Goal: Task Accomplishment & Management: Use online tool/utility

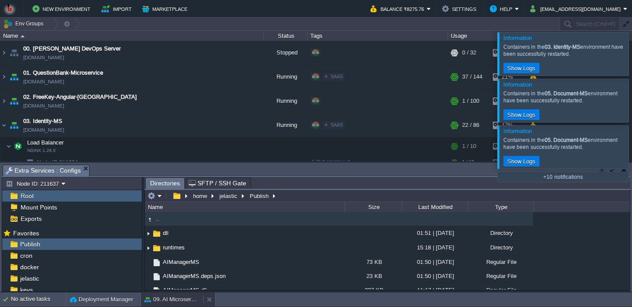
scroll to position [219, 0]
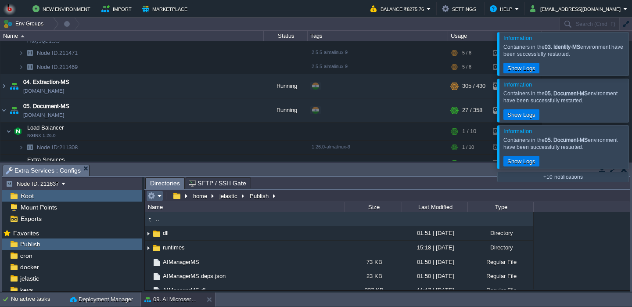
click at [158, 197] on em at bounding box center [154, 196] width 14 height 8
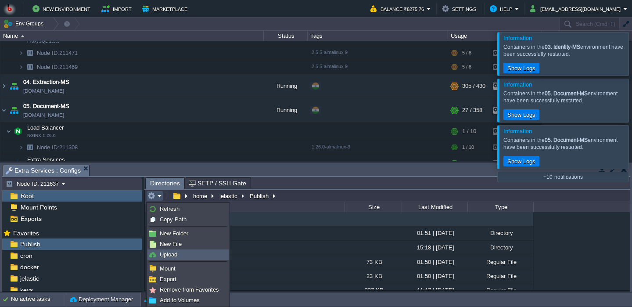
click at [178, 253] on link "Upload" at bounding box center [188, 255] width 80 height 10
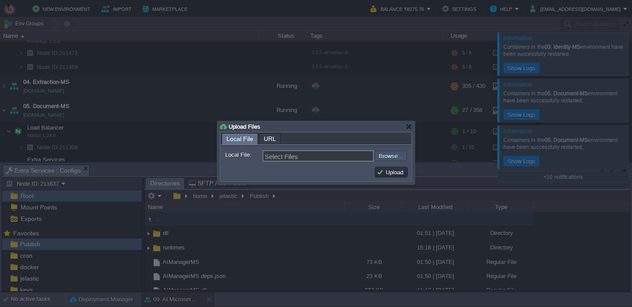
click at [388, 161] on input "file" at bounding box center [351, 156] width 111 height 11
type input "C:\fakepath\AIManagerMS.dll"
type input "AIManagerMS.dll"
click at [402, 171] on button "Upload" at bounding box center [391, 172] width 29 height 8
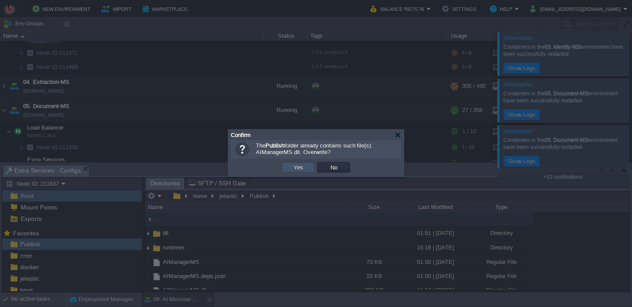
click at [296, 170] on button "Yes" at bounding box center [298, 167] width 15 height 8
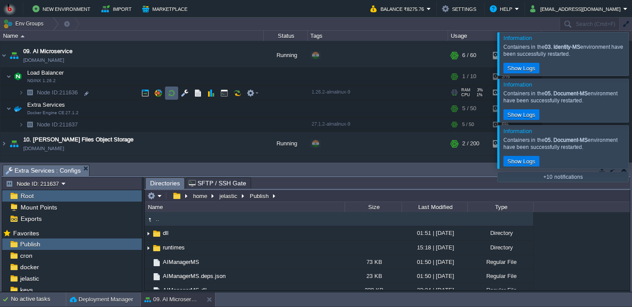
scroll to position [470, 0]
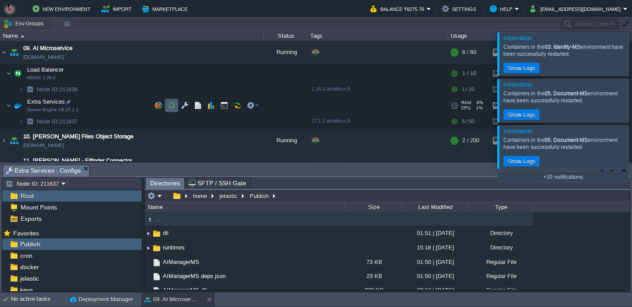
click at [176, 107] on button "button" at bounding box center [172, 105] width 8 height 8
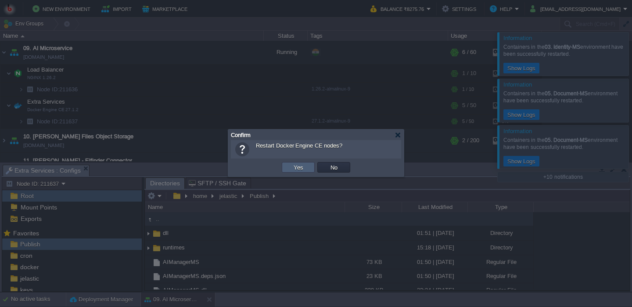
click at [308, 169] on td "Yes" at bounding box center [298, 167] width 33 height 11
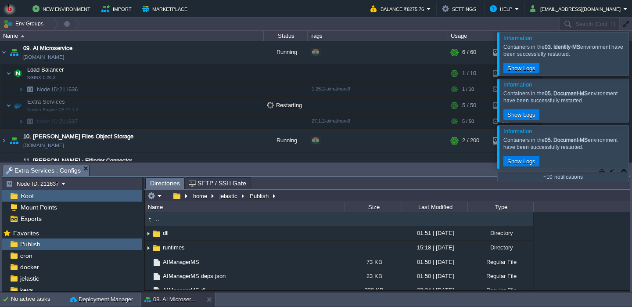
click at [631, 151] on div at bounding box center [642, 146] width 0 height 43
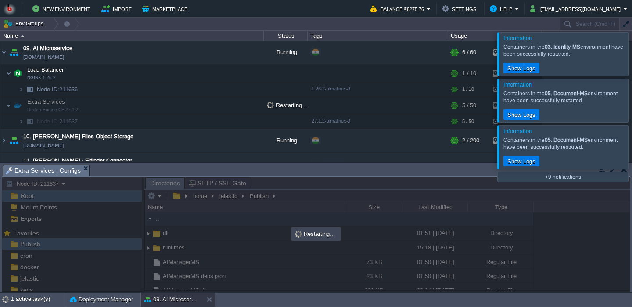
click at [631, 99] on div at bounding box center [642, 100] width 0 height 43
click at [631, 62] on div at bounding box center [642, 53] width 0 height 43
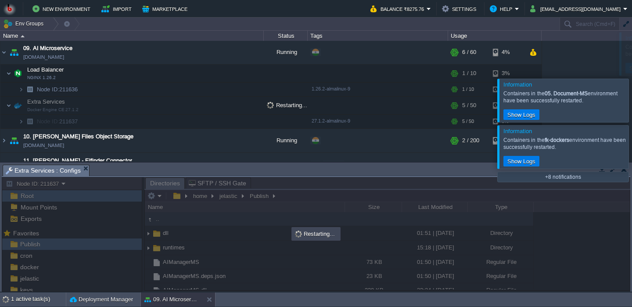
click at [628, 79] on div at bounding box center [628, 100] width 0 height 43
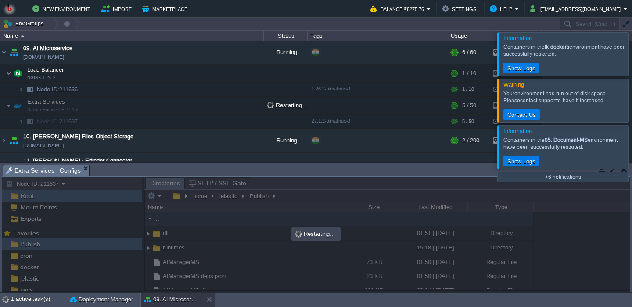
click at [624, 62] on div "00. [PERSON_NAME] DevOps Server [DOMAIN_NAME] Stopped + Add to Env Group RAM 0%…" at bounding box center [316, 101] width 632 height 120
click at [631, 62] on div at bounding box center [642, 53] width 0 height 43
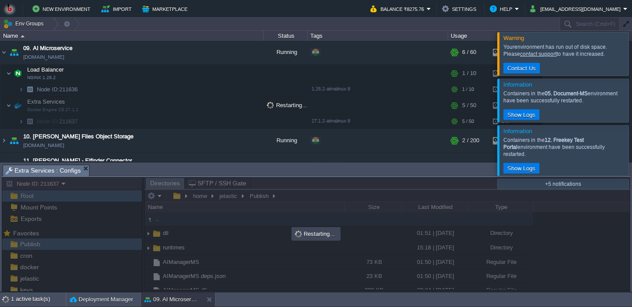
click at [631, 62] on div at bounding box center [642, 53] width 0 height 43
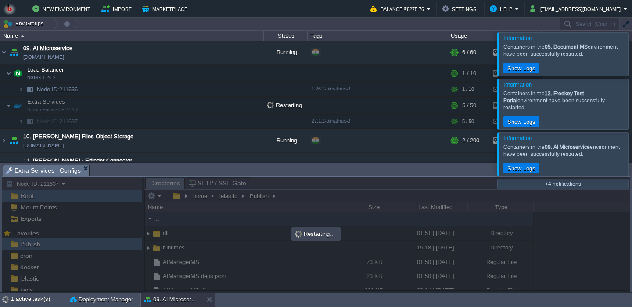
click at [631, 62] on div at bounding box center [642, 53] width 0 height 43
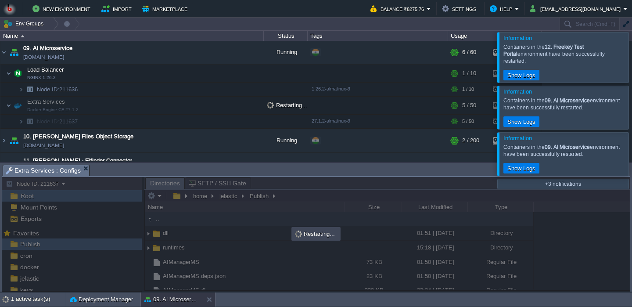
click at [631, 62] on div at bounding box center [642, 57] width 0 height 50
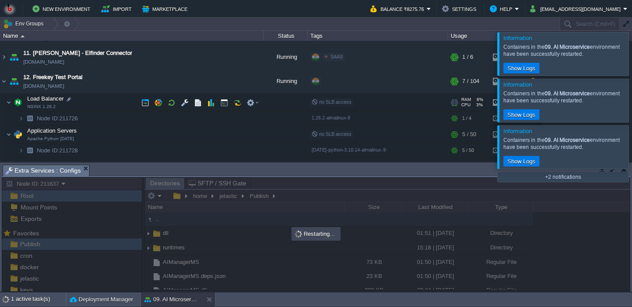
scroll to position [527, 0]
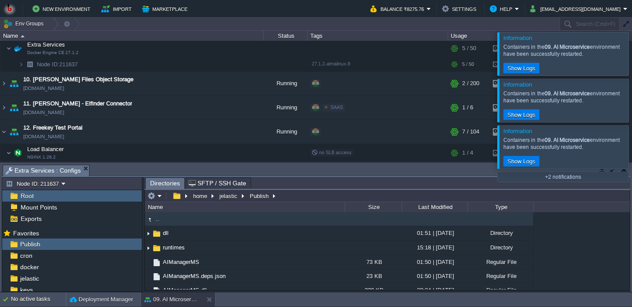
click at [609, 150] on div "Containers in the 09. AI Microservice environment have been successfully restar…" at bounding box center [565, 143] width 125 height 18
click at [631, 151] on div at bounding box center [642, 146] width 0 height 43
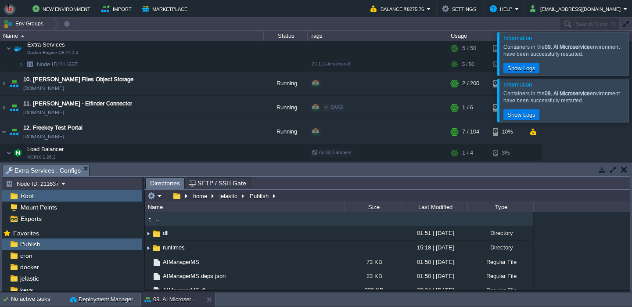
click at [620, 151] on div "00. [PERSON_NAME] DevOps Server [DOMAIN_NAME] Stopped + Add to Env Group RAM 0%…" at bounding box center [316, 101] width 632 height 120
click at [631, 93] on div at bounding box center [642, 100] width 0 height 43
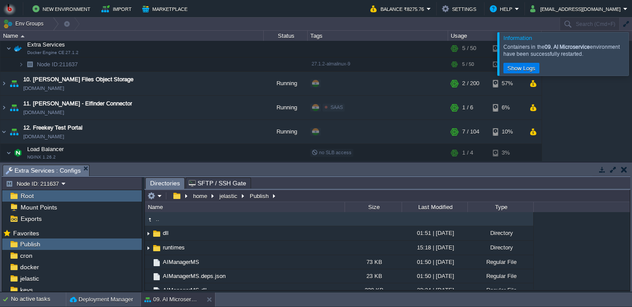
click at [614, 51] on div "Containers in the 09. AI Microservice environment have been successfully restar…" at bounding box center [564, 50] width 123 height 14
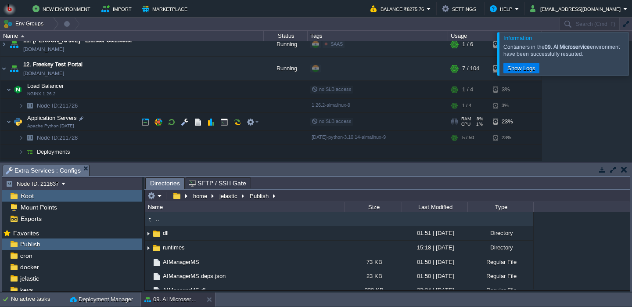
scroll to position [588, 0]
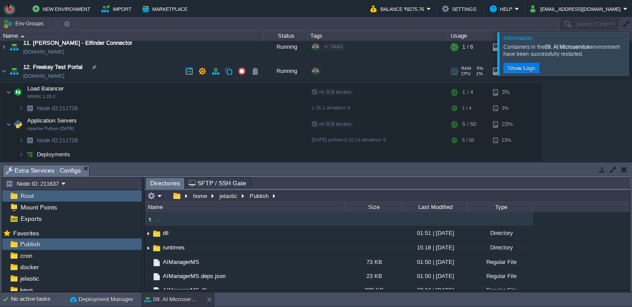
click at [132, 68] on td "12. Freekey Test Portal [DOMAIN_NAME]" at bounding box center [131, 71] width 263 height 24
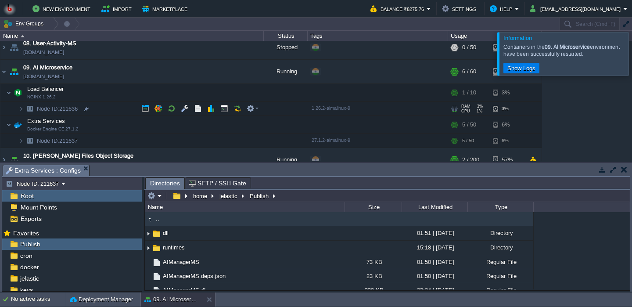
scroll to position [451, 0]
